Goal: Transaction & Acquisition: Subscribe to service/newsletter

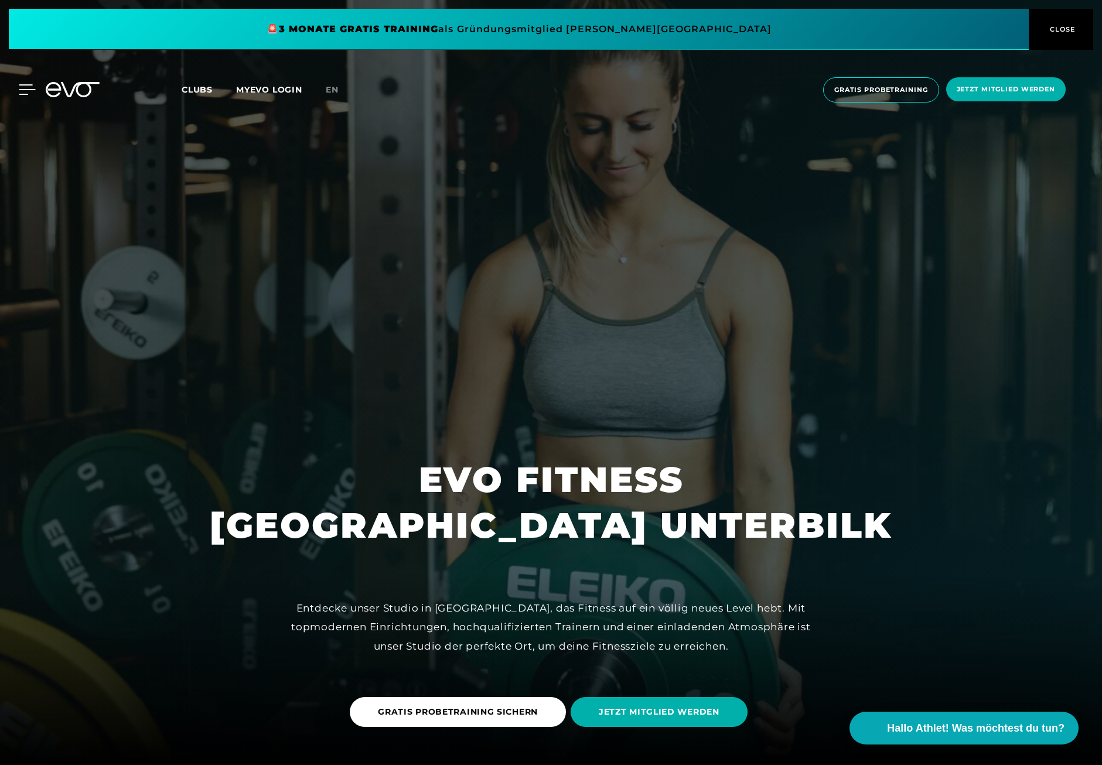
drag, startPoint x: 32, startPoint y: 88, endPoint x: 25, endPoint y: 90, distance: 7.2
click at [30, 90] on div "MyEVO Login Über EVO Mitgliedschaften Probetraining TAGESPASS EVO Studios [GEOG…" at bounding box center [18, 89] width 41 height 11
click at [11, 93] on div at bounding box center [18, 89] width 35 height 11
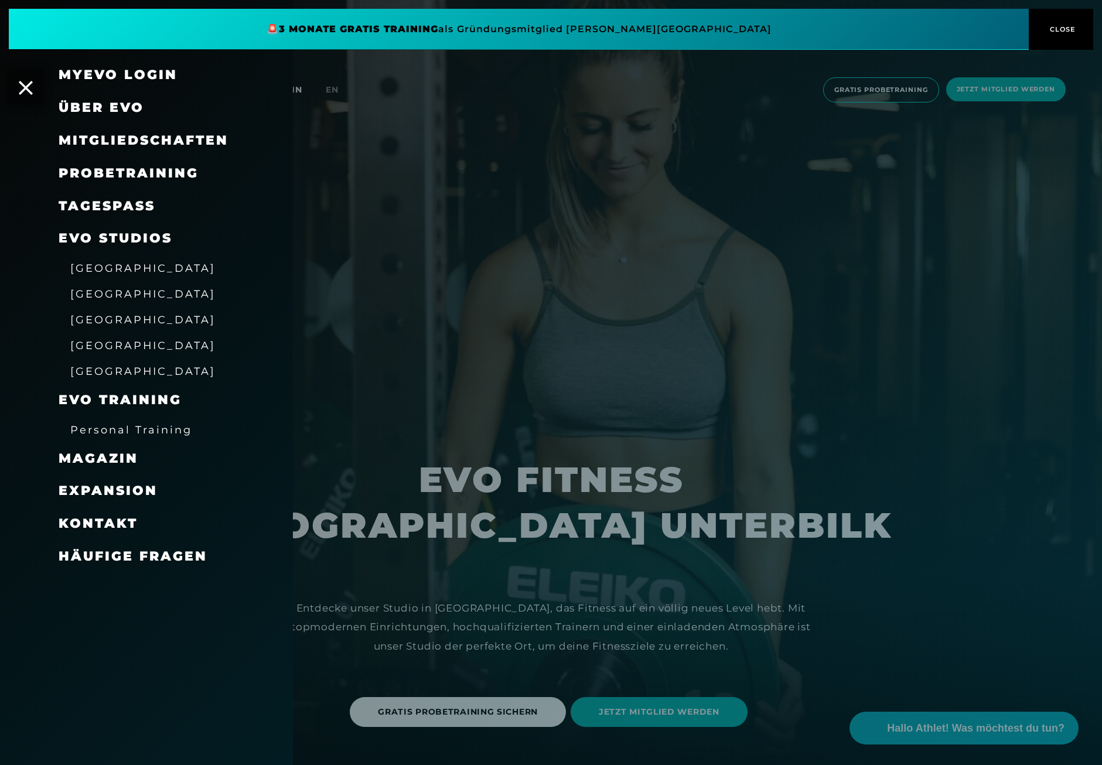
click at [128, 142] on span "Mitgliedschaften" at bounding box center [144, 140] width 170 height 16
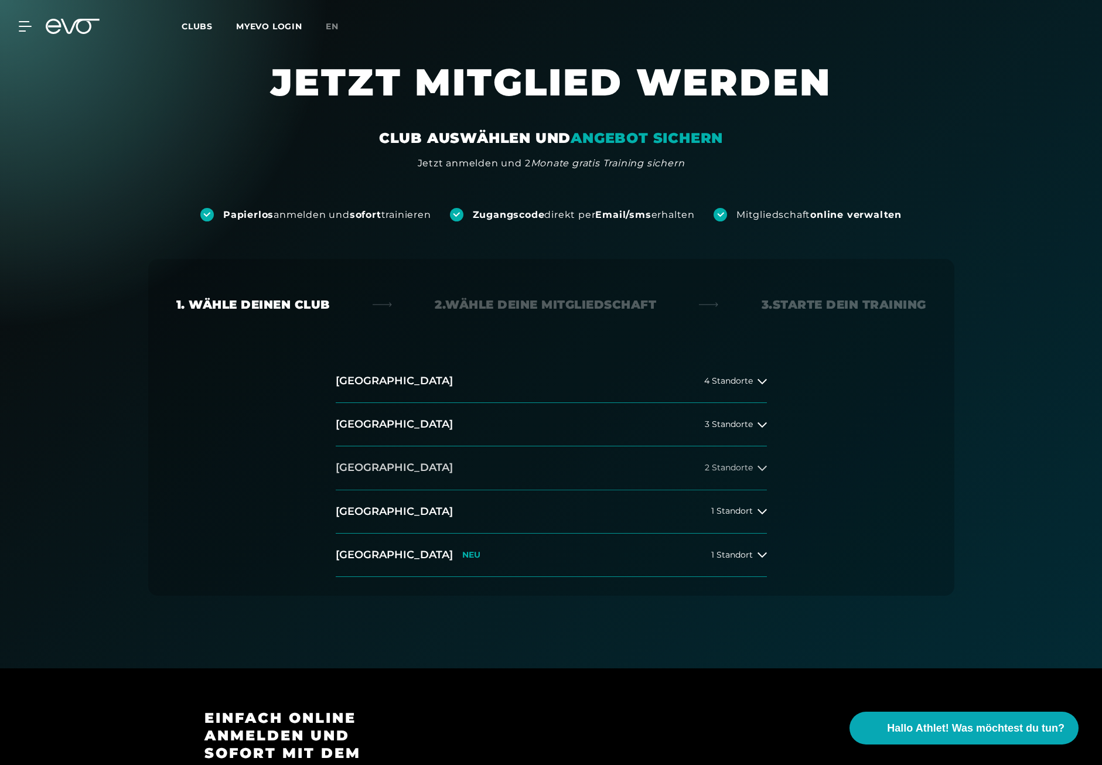
click at [571, 469] on button "Düsseldorf 2 Standorte" at bounding box center [551, 467] width 431 height 43
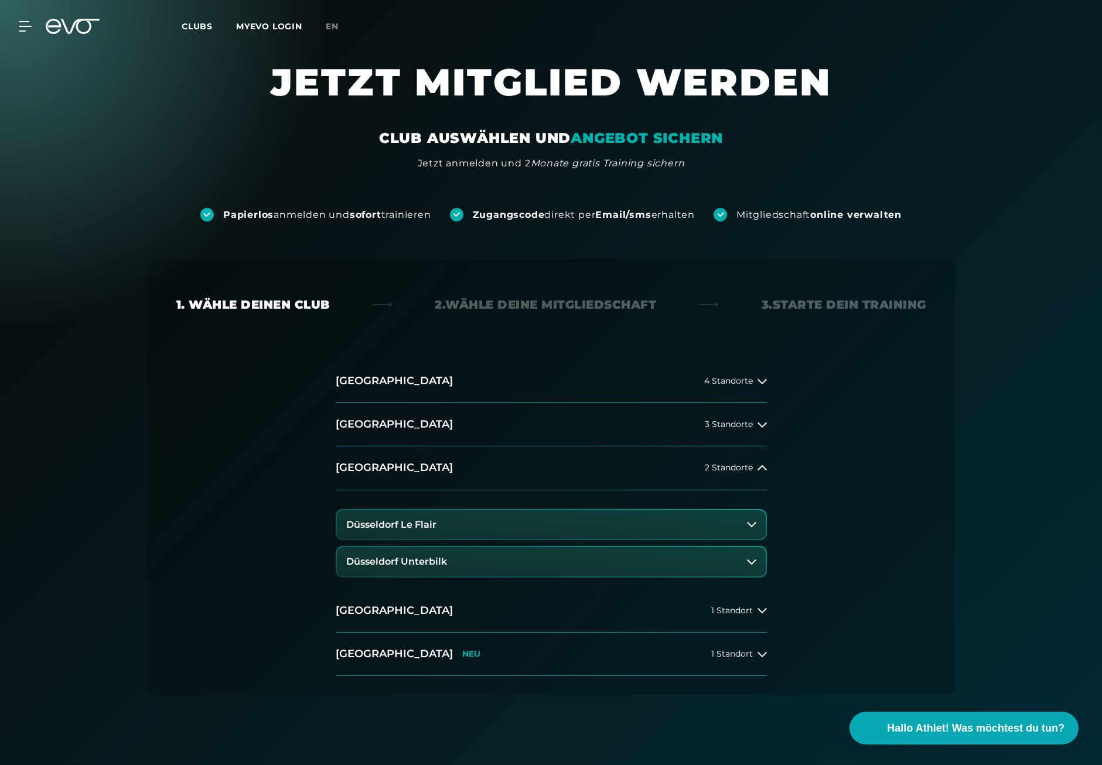
click at [435, 557] on h3 "Düsseldorf Unterbilk" at bounding box center [396, 561] width 101 height 11
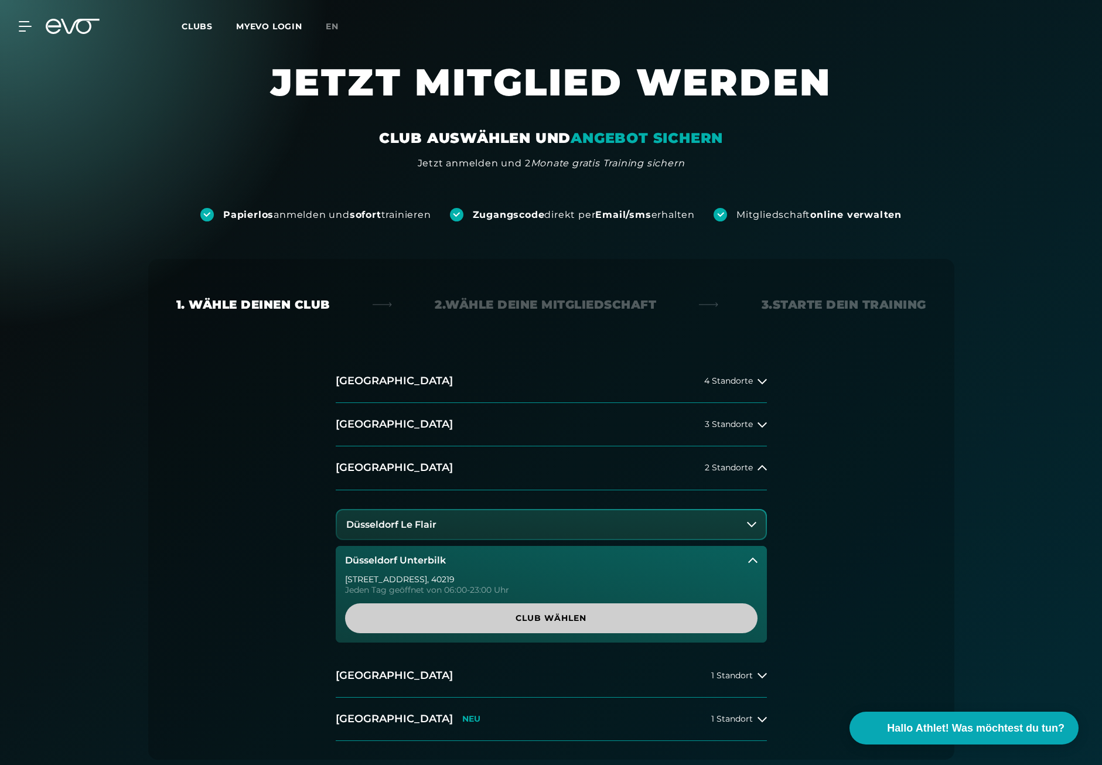
click at [519, 624] on span "Club wählen" at bounding box center [551, 618] width 356 height 12
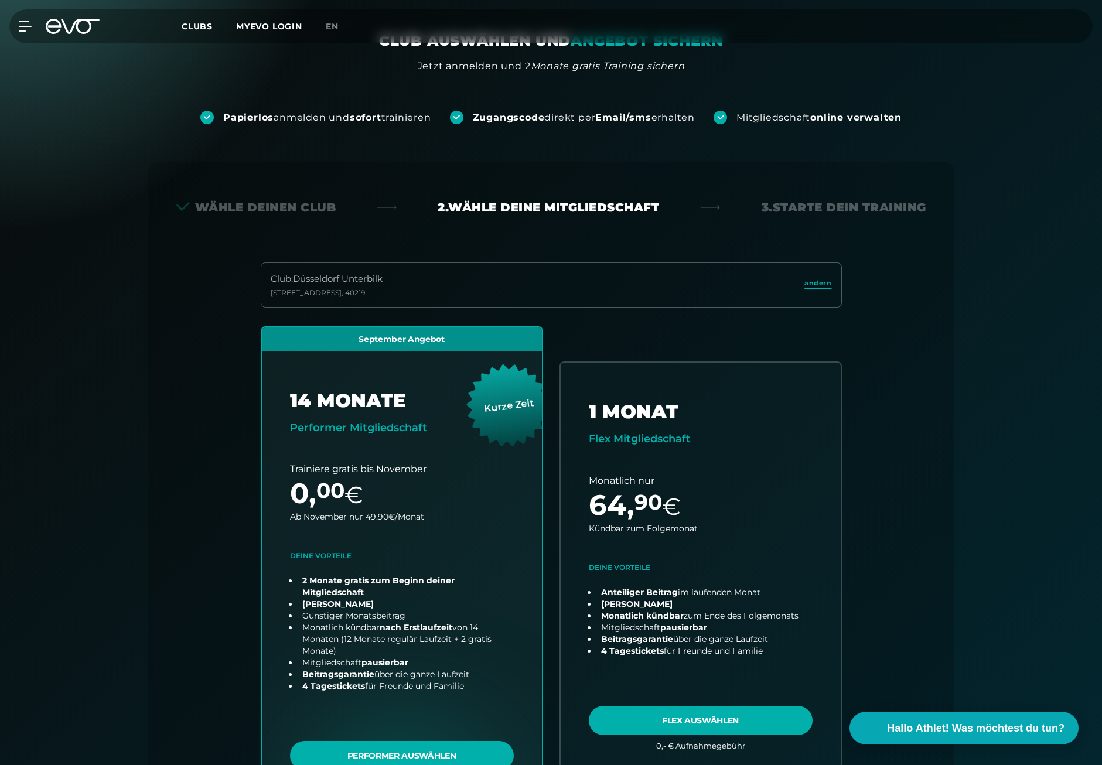
scroll to position [117, 0]
